Goal: Transaction & Acquisition: Purchase product/service

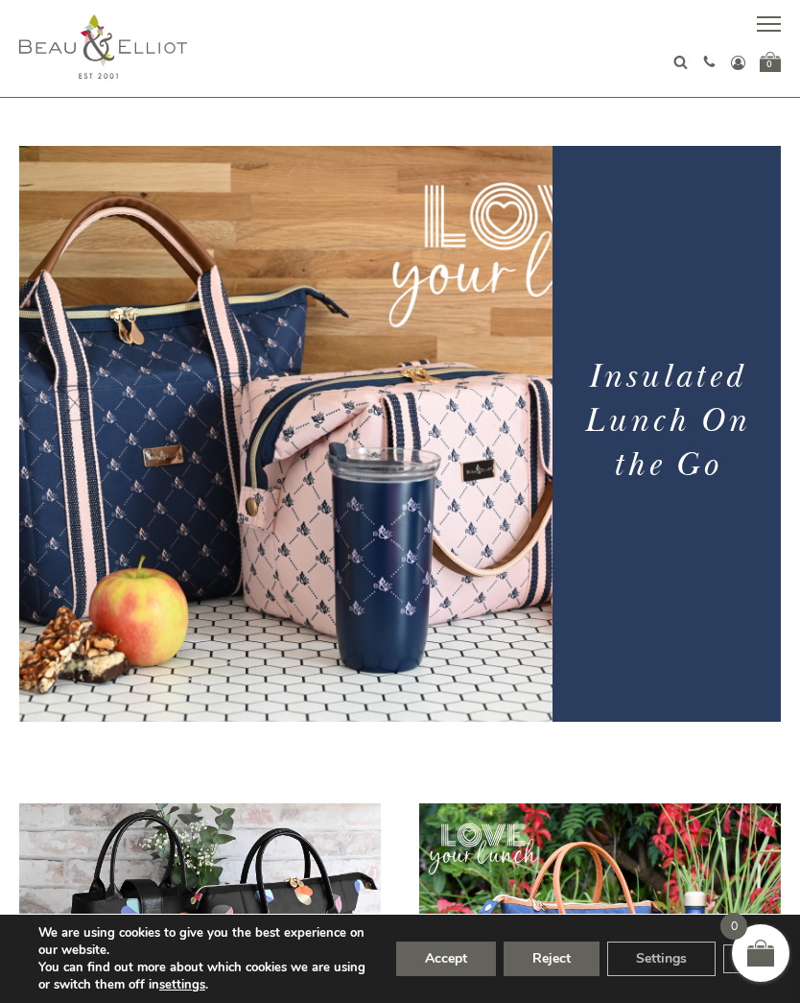
click at [770, 22] on button "button" at bounding box center [769, 26] width 24 height 24
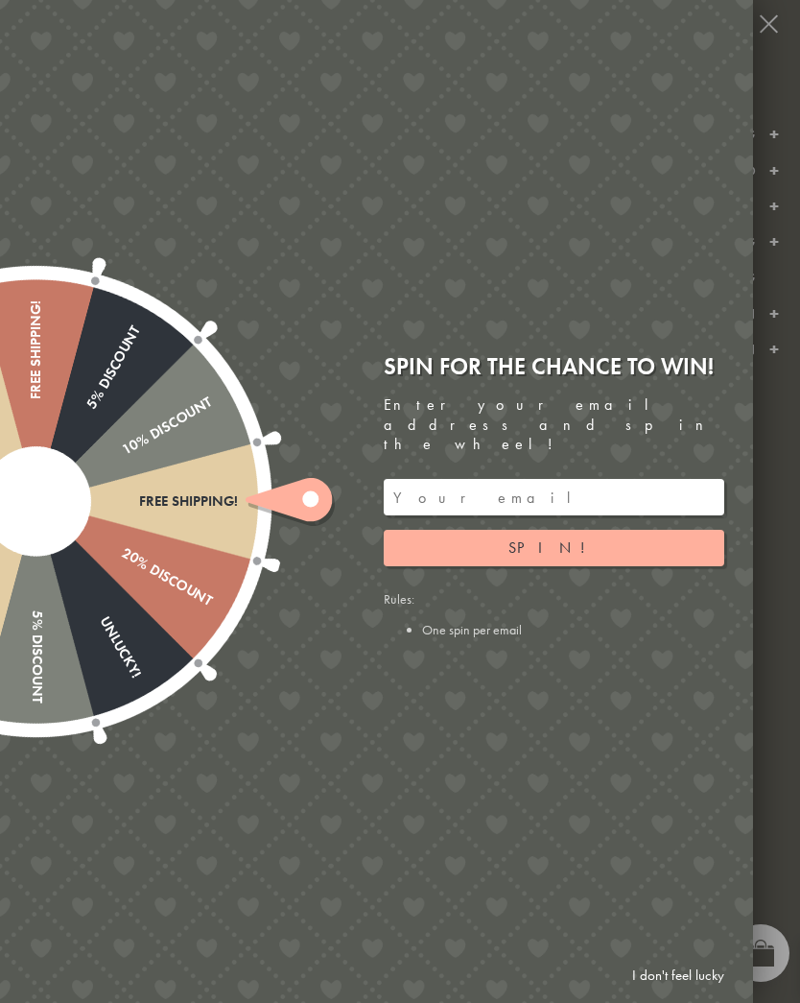
click at [768, 14] on div at bounding box center [400, 501] width 800 height 1003
click at [777, 34] on div at bounding box center [400, 501] width 800 height 1003
click at [771, 21] on div at bounding box center [400, 501] width 800 height 1003
click at [658, 984] on link "I don't feel lucky" at bounding box center [678, 976] width 111 height 36
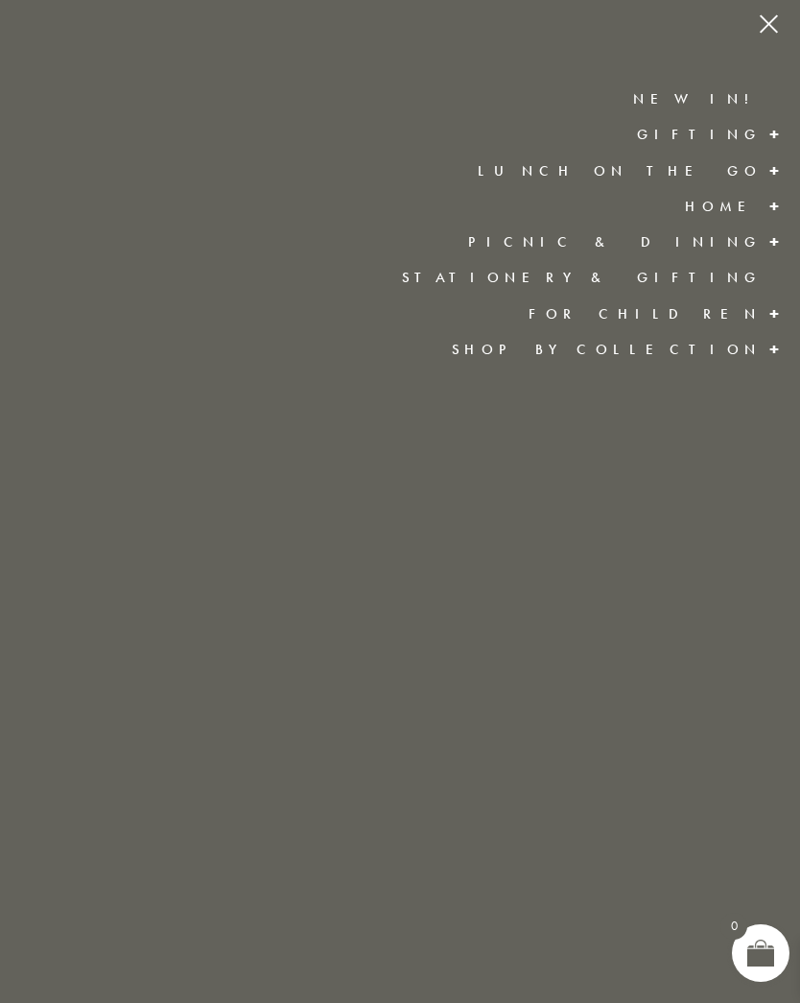
click at [736, 169] on link "Lunch On The Go" at bounding box center [620, 170] width 284 height 19
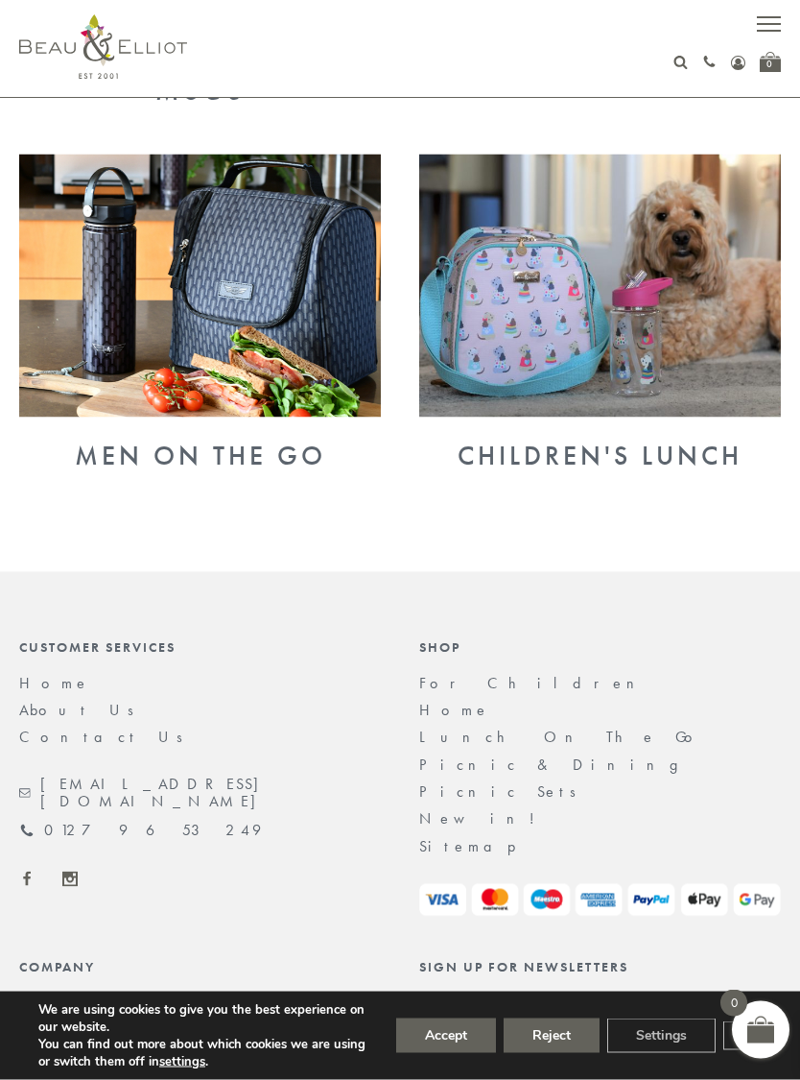
scroll to position [1442, 0]
click at [149, 315] on img at bounding box center [200, 285] width 362 height 263
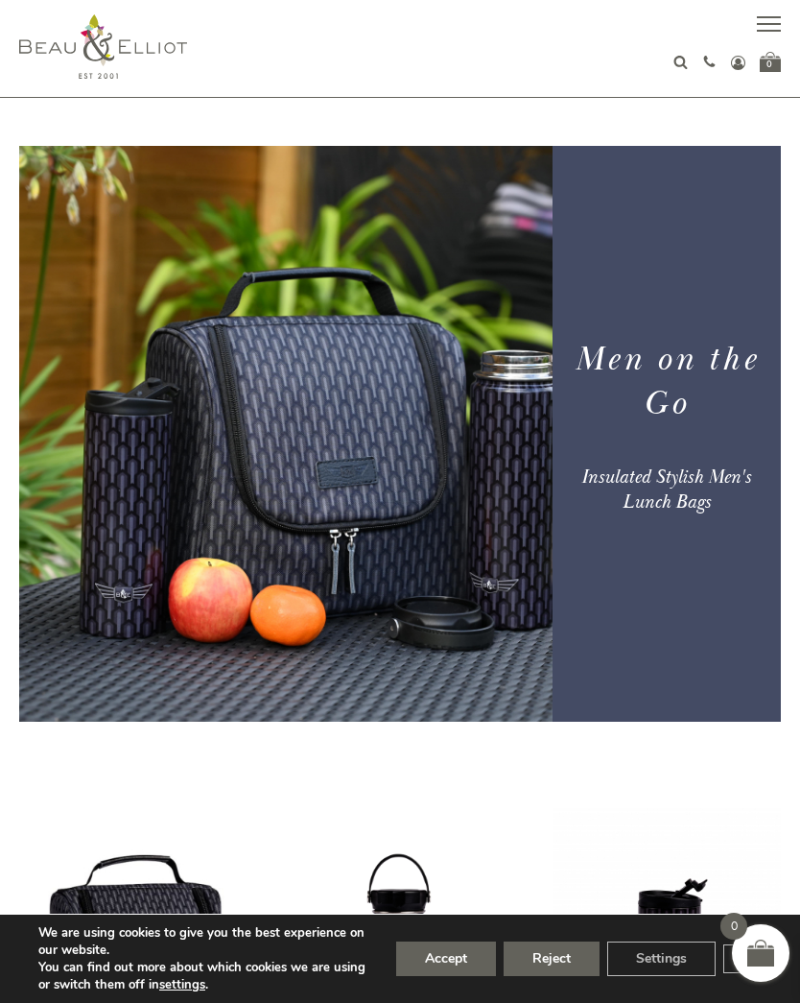
click at [767, 20] on button "button" at bounding box center [769, 26] width 24 height 24
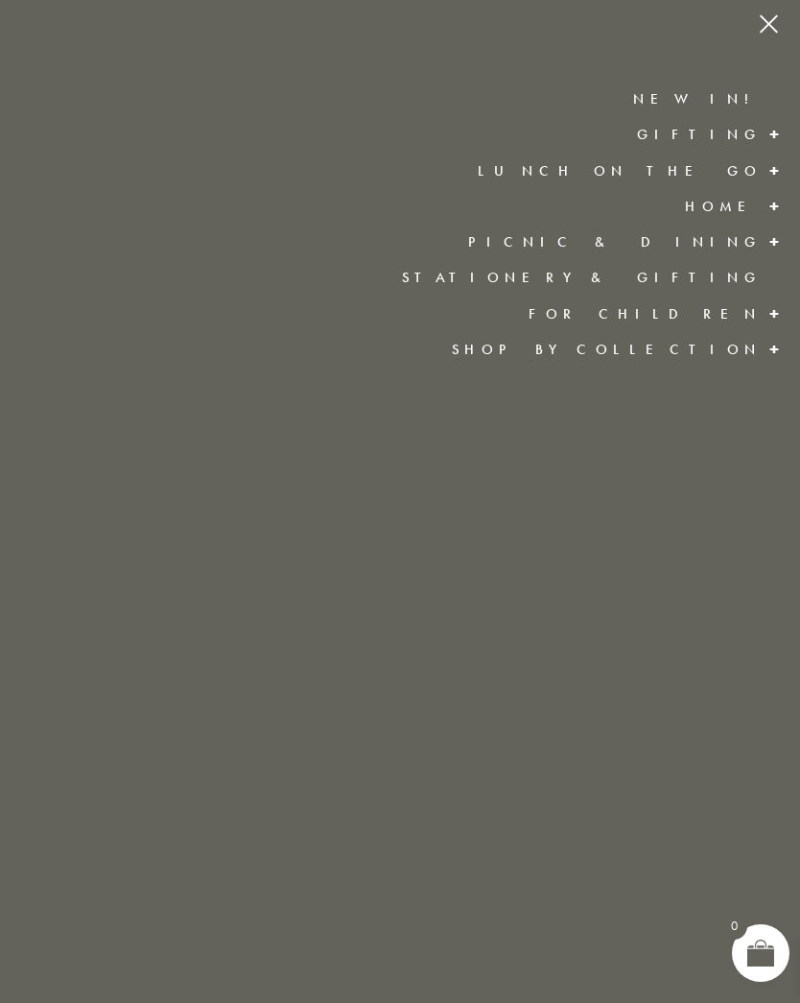
click at [713, 177] on link "Lunch On The Go" at bounding box center [620, 170] width 284 height 19
